Goal: Check status: Check status

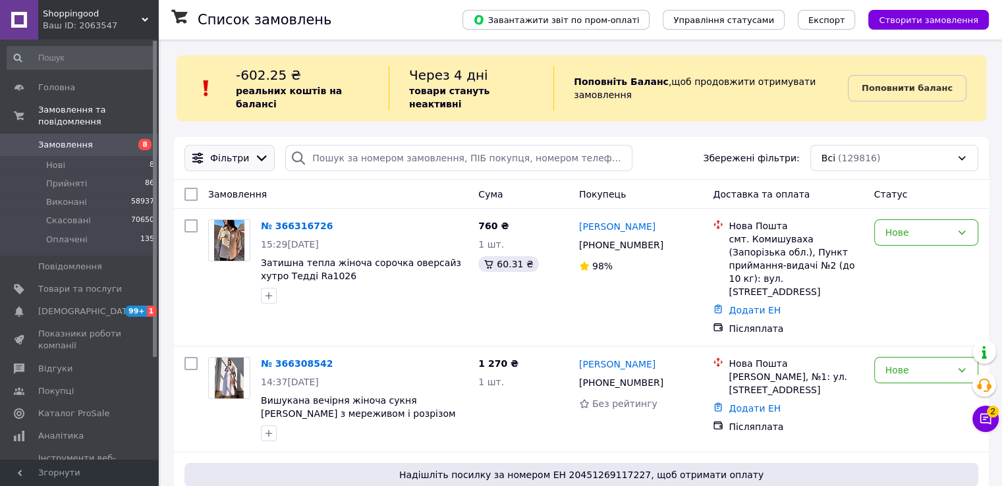
click at [258, 151] on icon at bounding box center [261, 158] width 14 height 14
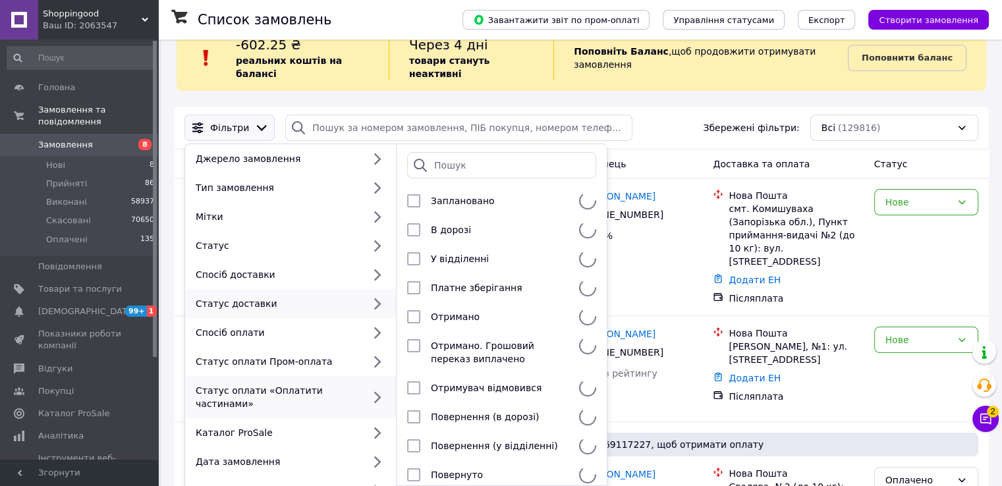
scroll to position [88, 0]
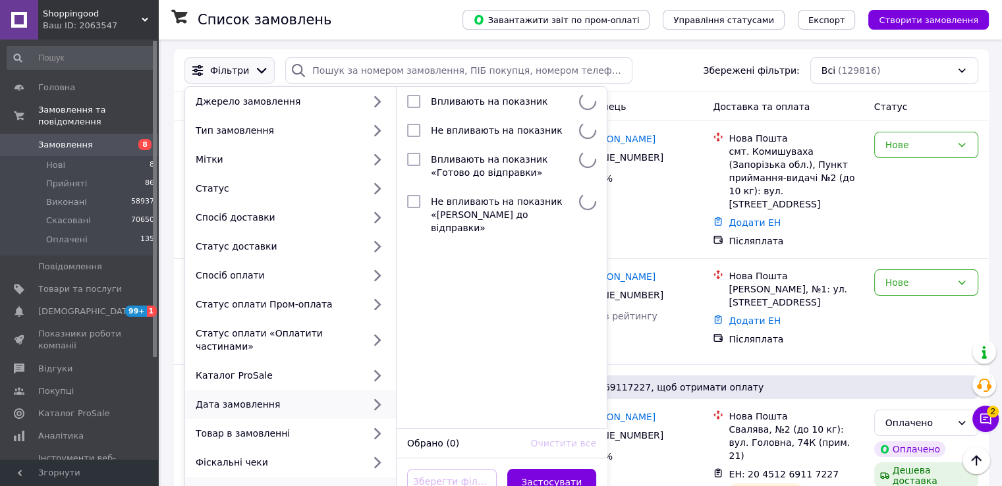
click at [297, 398] on div "Дата замовлення" at bounding box center [276, 404] width 173 height 13
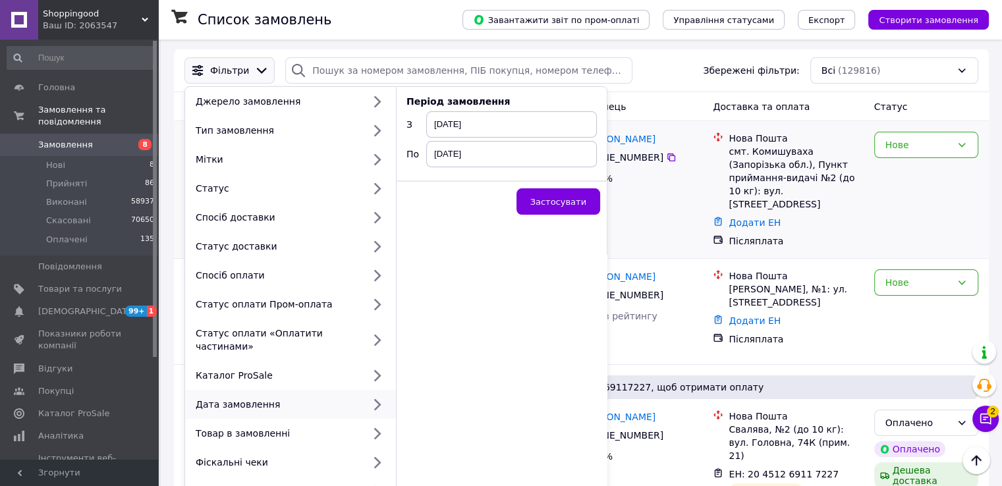
click at [548, 200] on button "Застосувати" at bounding box center [559, 201] width 84 height 26
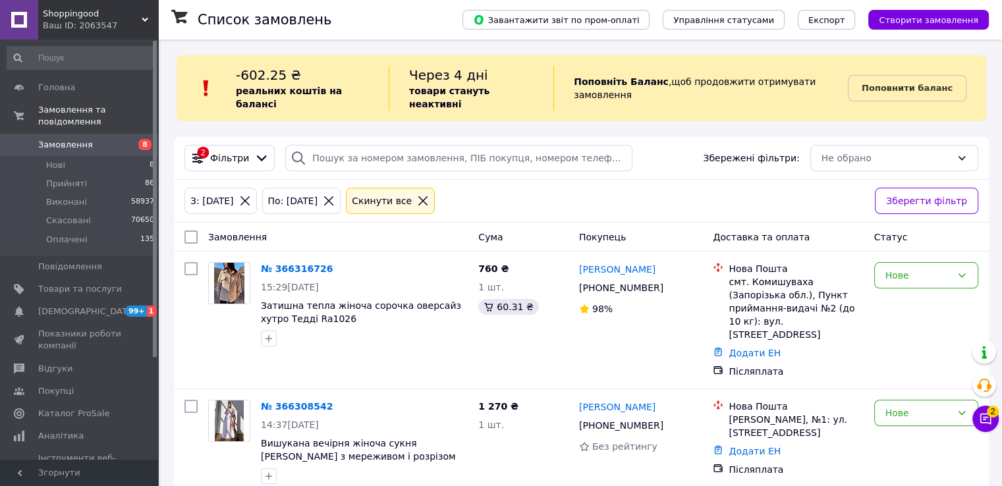
click at [192, 231] on input "checkbox" at bounding box center [190, 237] width 13 height 13
checkbox input "true"
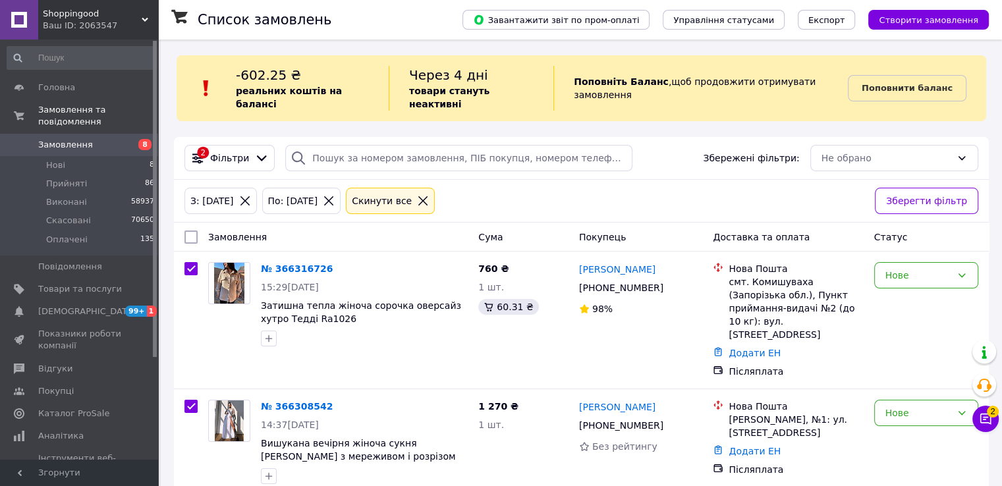
checkbox input "true"
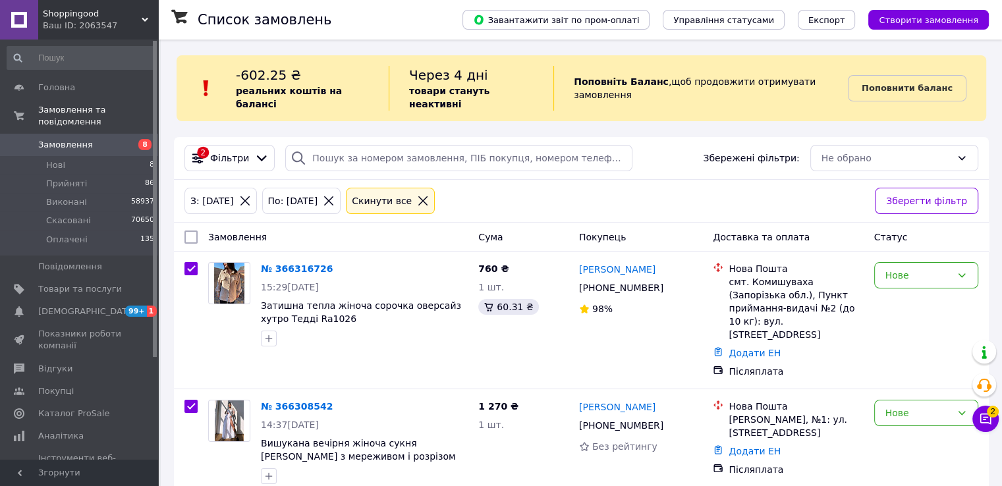
checkbox input "true"
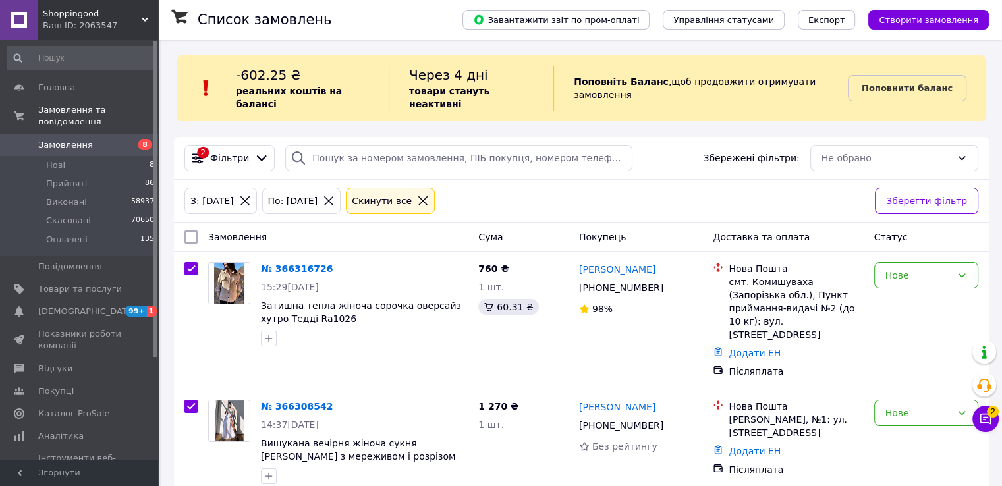
checkbox input "true"
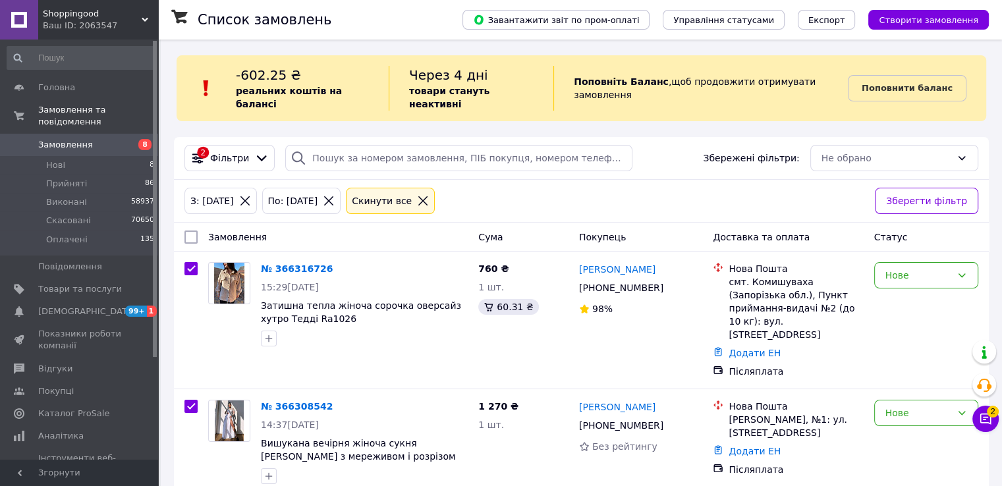
checkbox input "true"
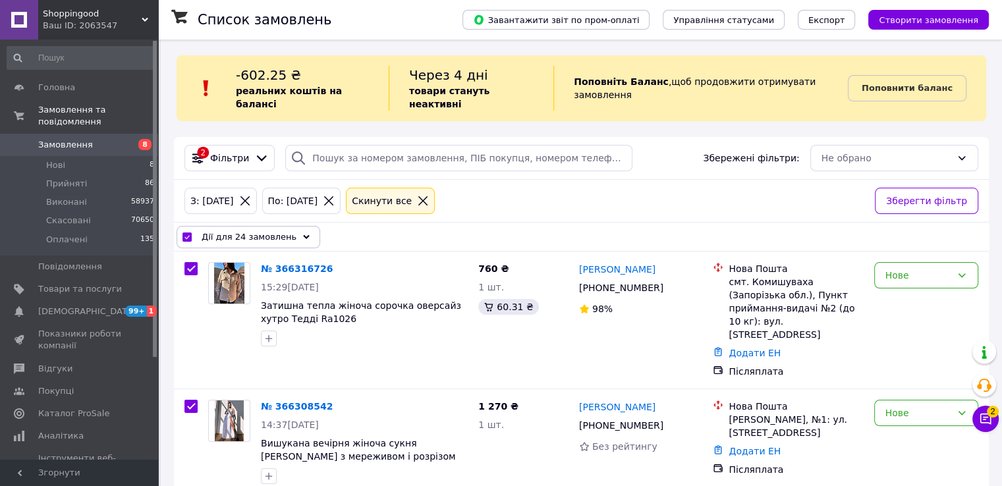
click at [428, 196] on icon at bounding box center [422, 200] width 9 height 9
checkbox input "false"
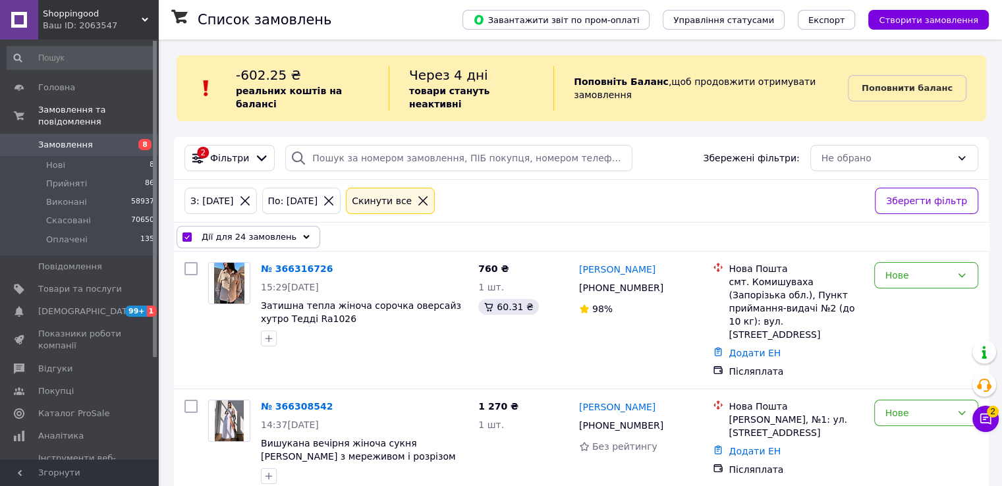
checkbox input "false"
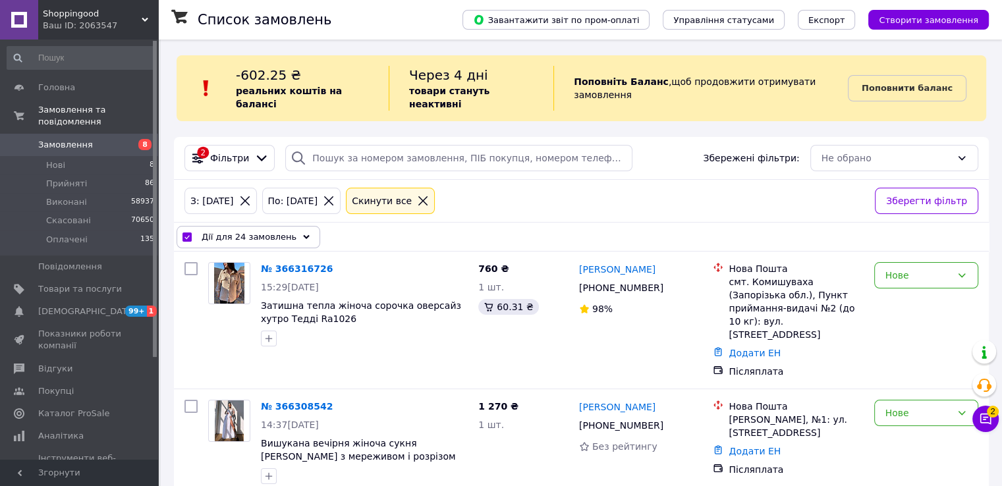
checkbox input "false"
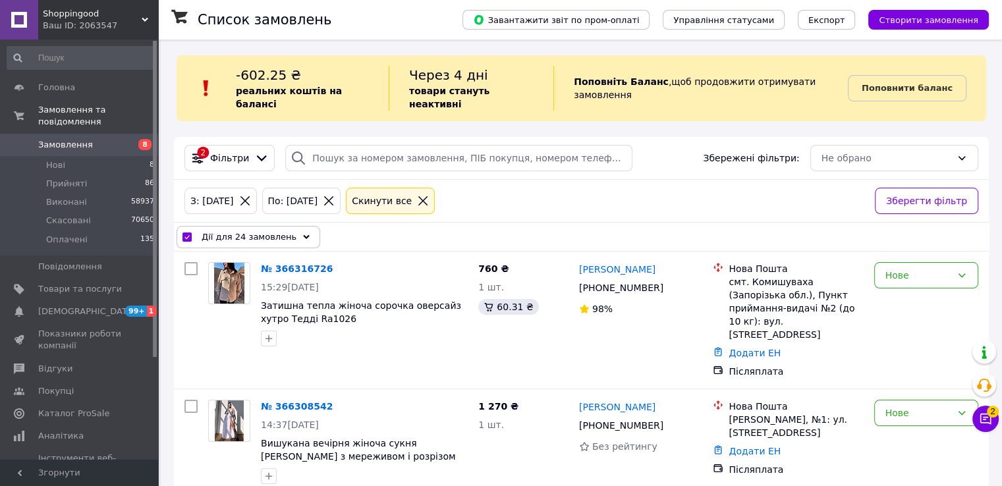
checkbox input "false"
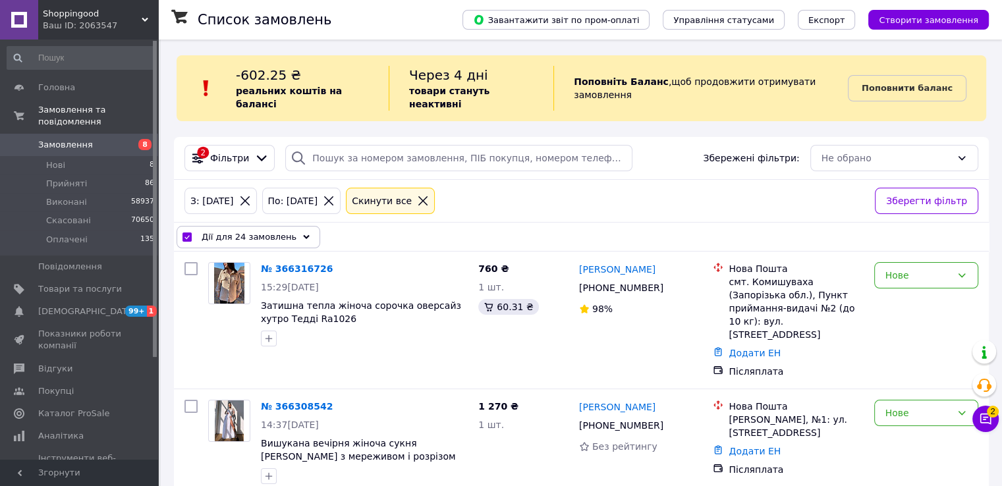
checkbox input "false"
